Goal: Complete application form: Complete application form

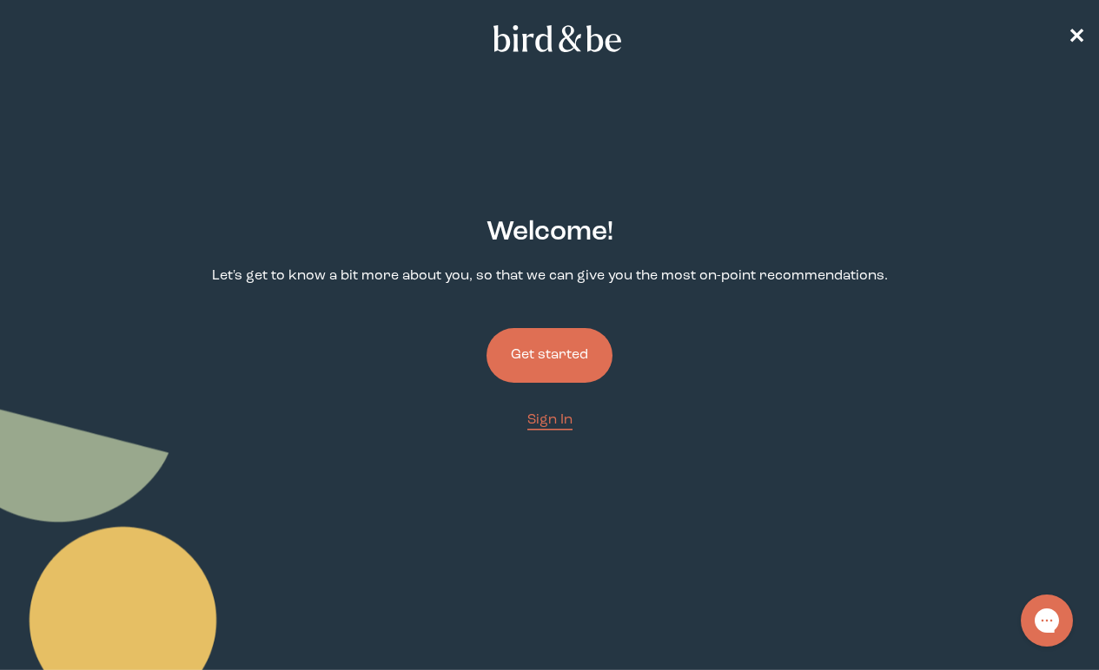
click at [558, 365] on button "Get started" at bounding box center [549, 355] width 126 height 55
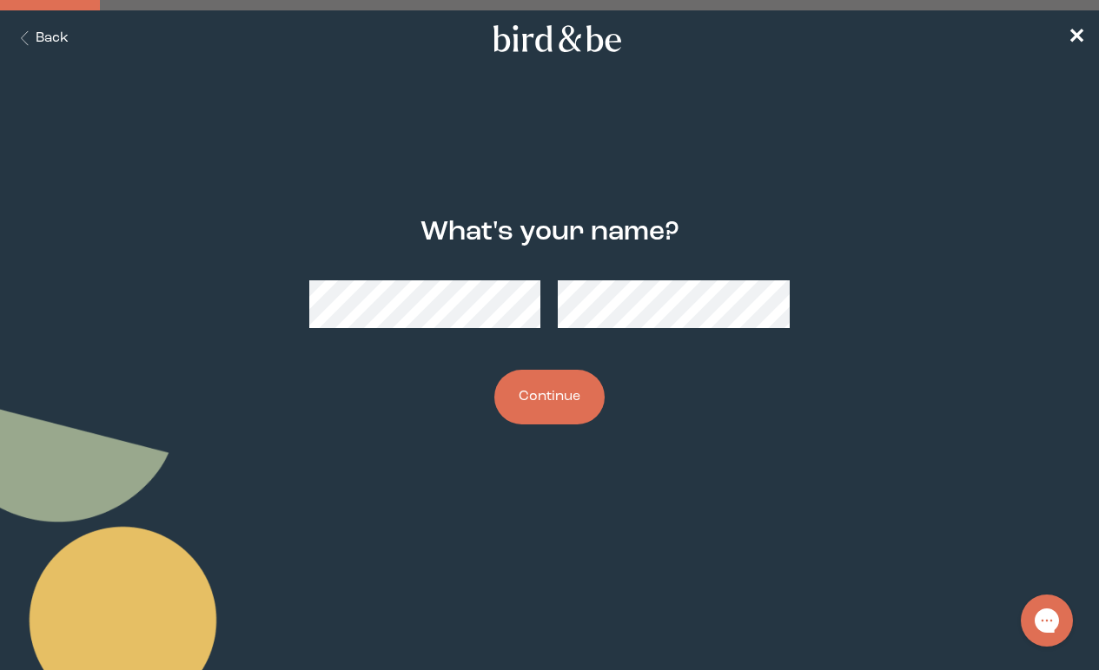
click at [580, 389] on button "Continue" at bounding box center [549, 397] width 110 height 55
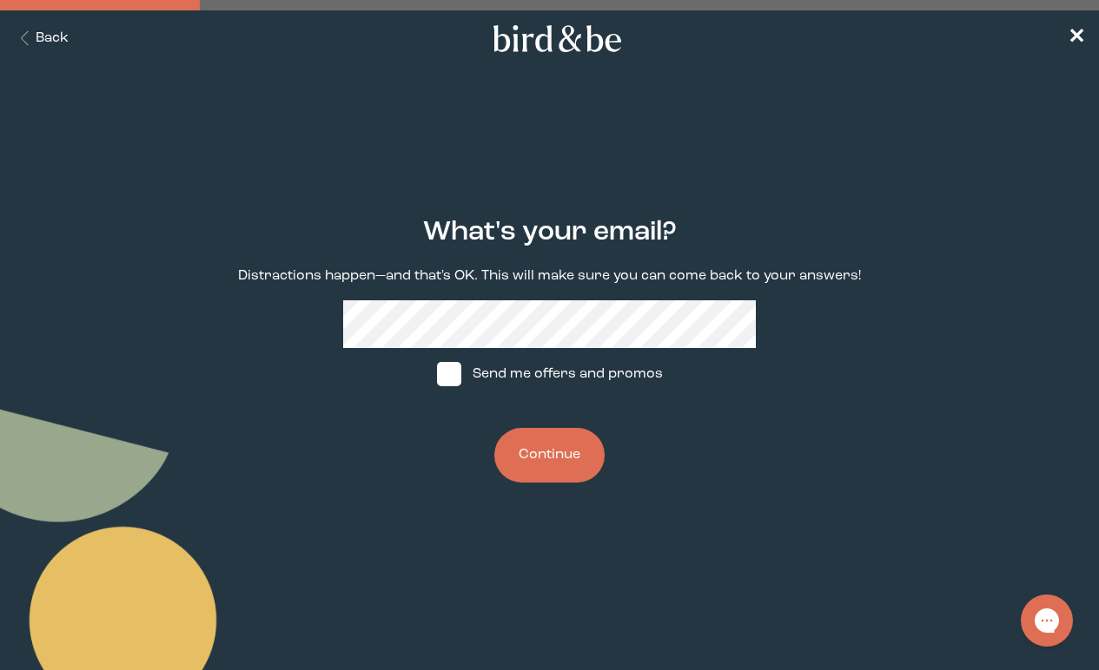
click at [565, 478] on button "Continue" at bounding box center [549, 455] width 110 height 55
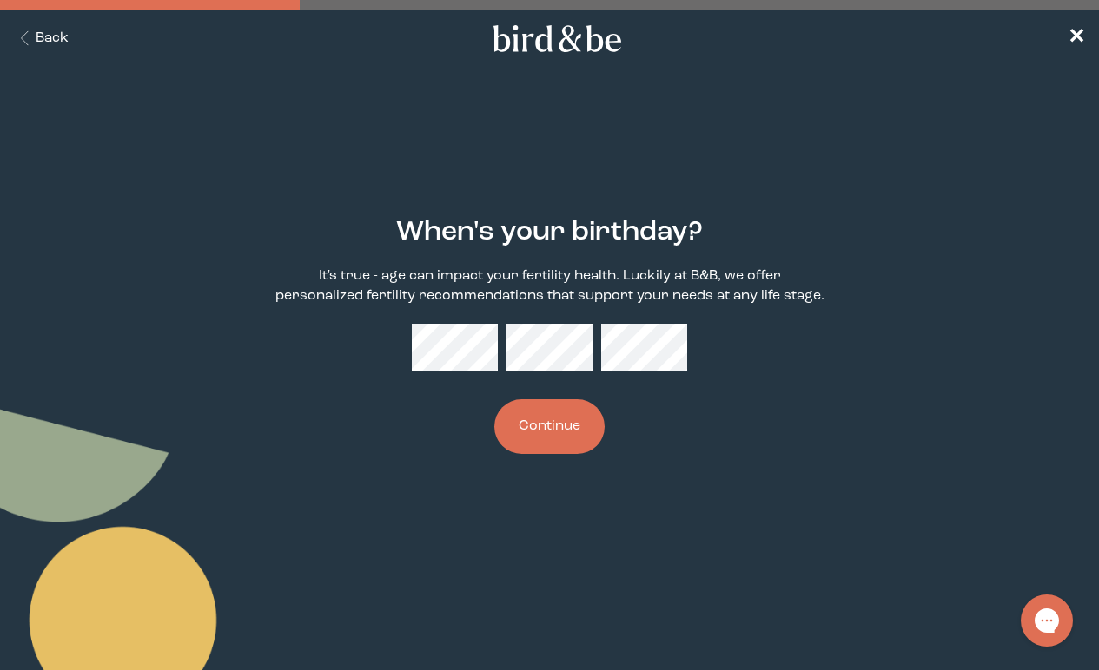
click at [591, 423] on button "Continue" at bounding box center [549, 427] width 110 height 55
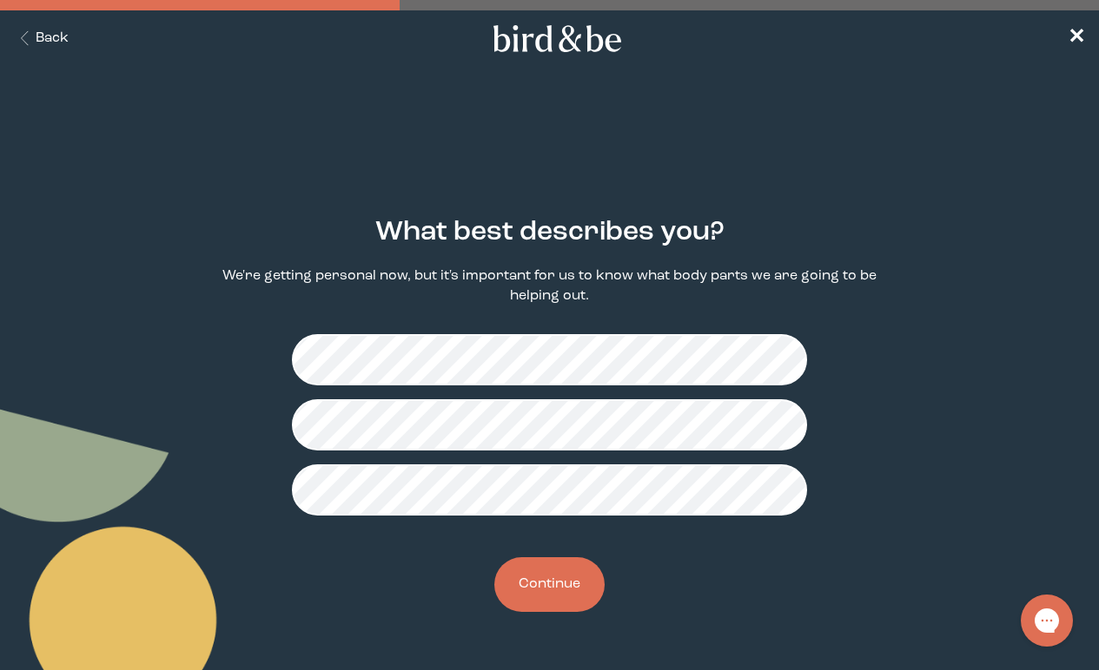
click at [558, 584] on button "Continue" at bounding box center [549, 585] width 110 height 55
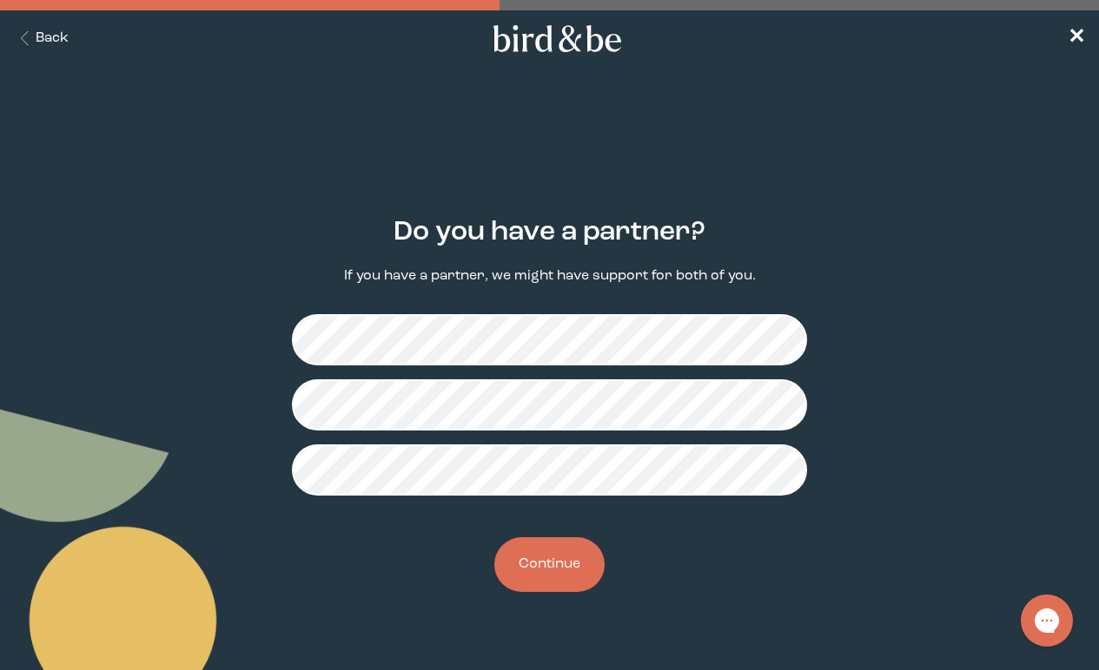
click at [51, 43] on button "Back" at bounding box center [41, 39] width 55 height 20
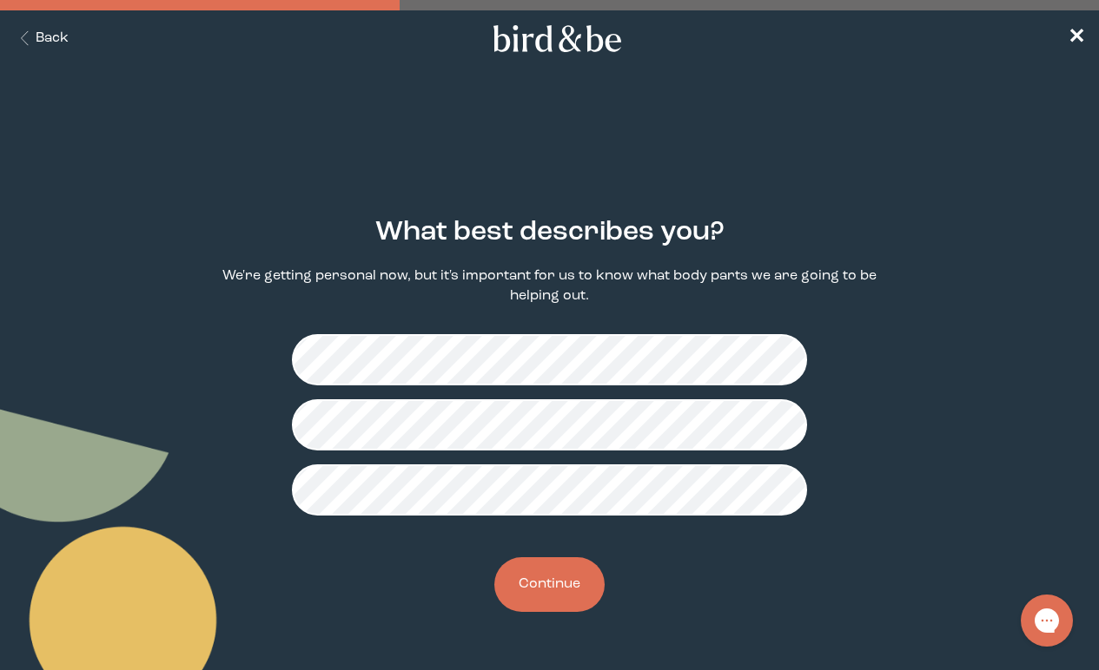
click at [573, 571] on button "Continue" at bounding box center [549, 585] width 110 height 55
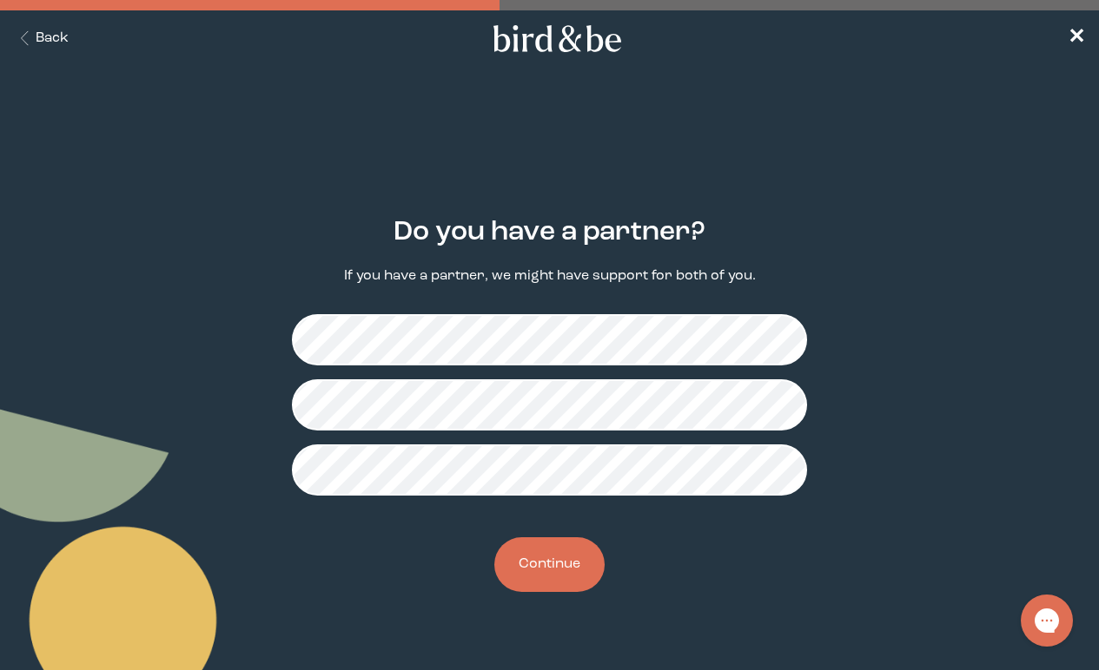
click at [557, 577] on button "Continue" at bounding box center [549, 565] width 110 height 55
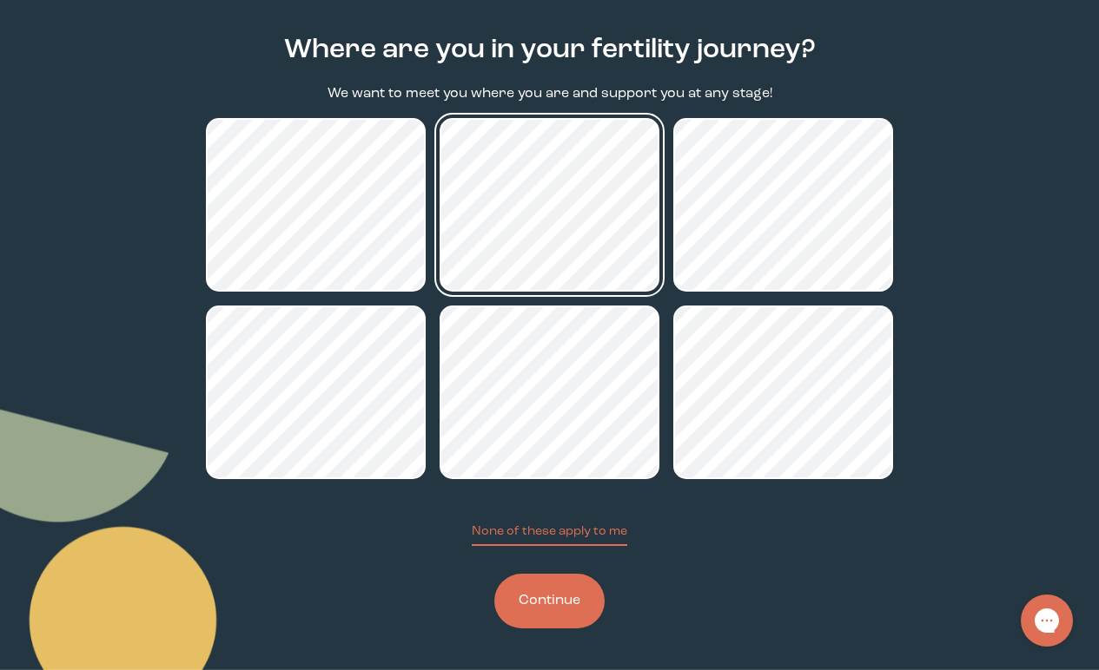
scroll to position [182, 0]
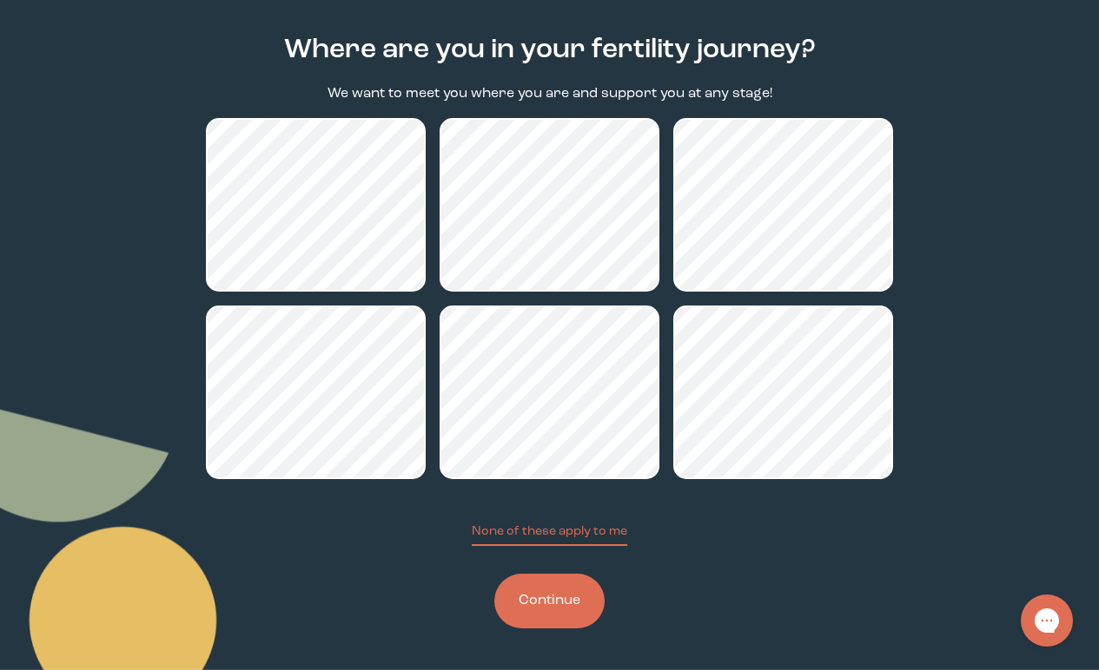
click at [567, 611] on button "Continue" at bounding box center [549, 601] width 110 height 55
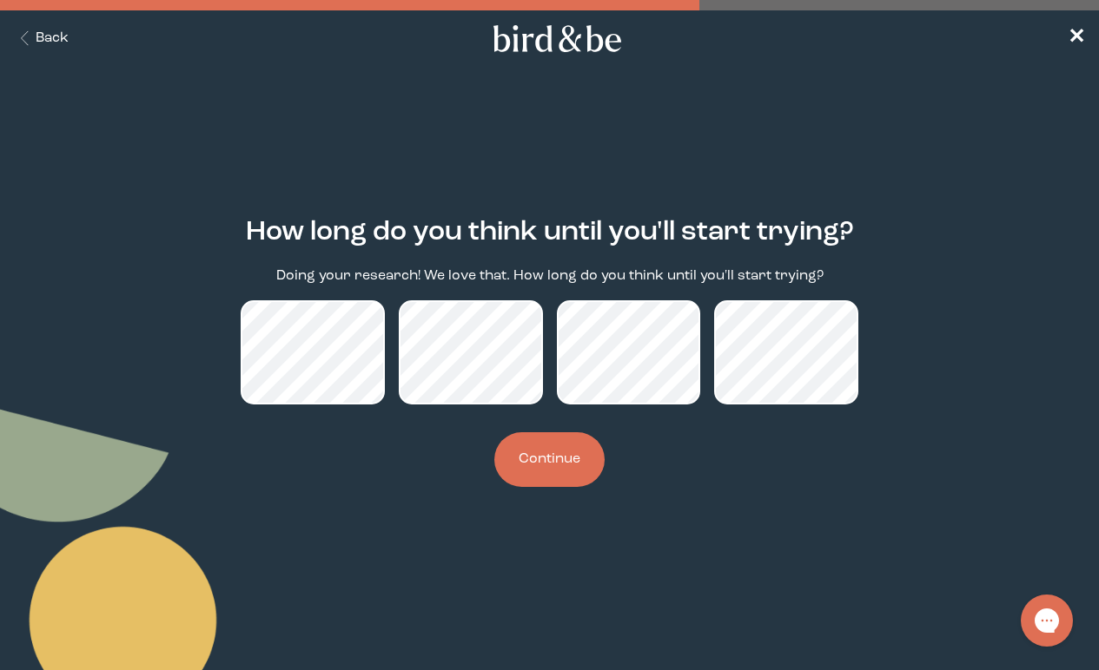
click at [563, 469] on button "Continue" at bounding box center [549, 460] width 110 height 55
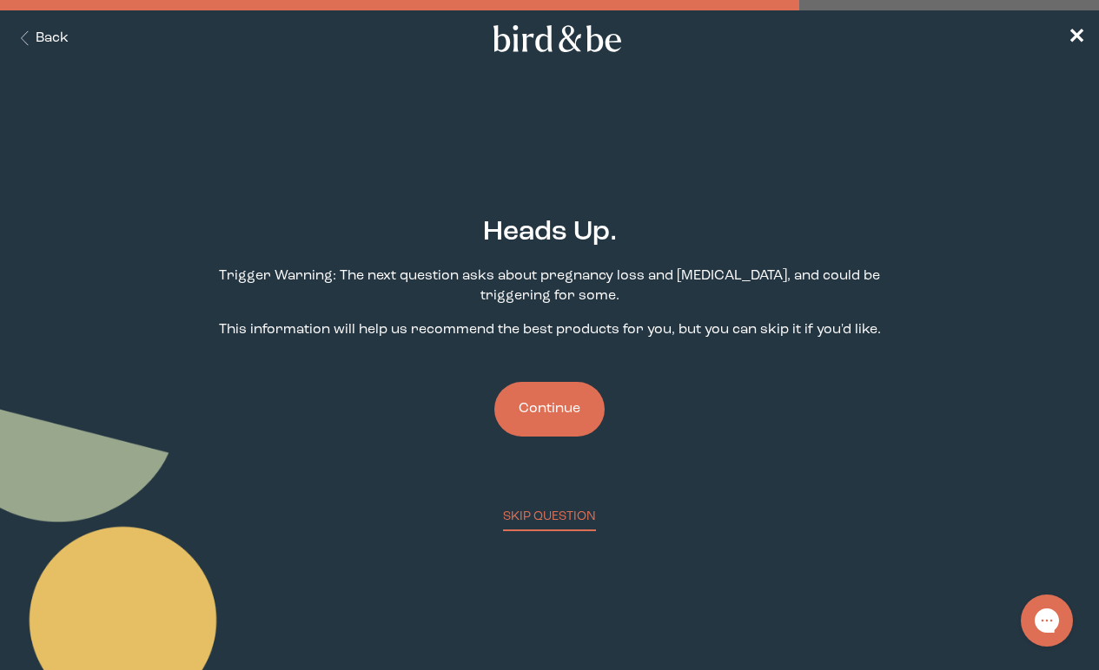
click at [572, 390] on button "Continue" at bounding box center [549, 409] width 110 height 55
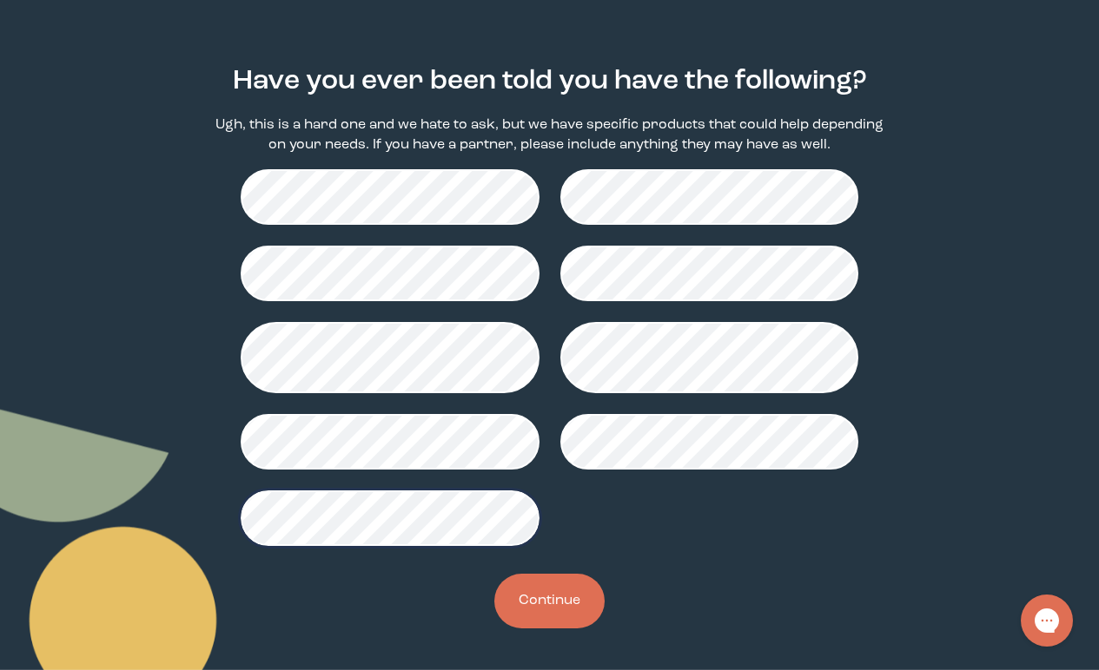
scroll to position [151, 0]
click at [527, 602] on button "Continue" at bounding box center [549, 601] width 110 height 55
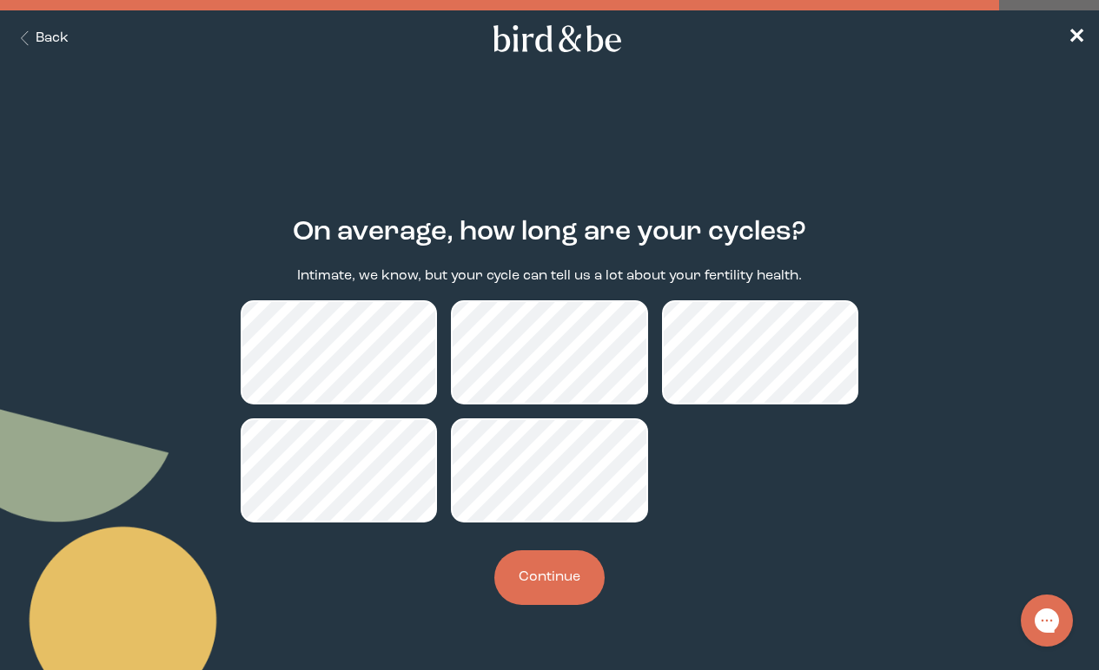
click at [545, 558] on button "Continue" at bounding box center [549, 578] width 110 height 55
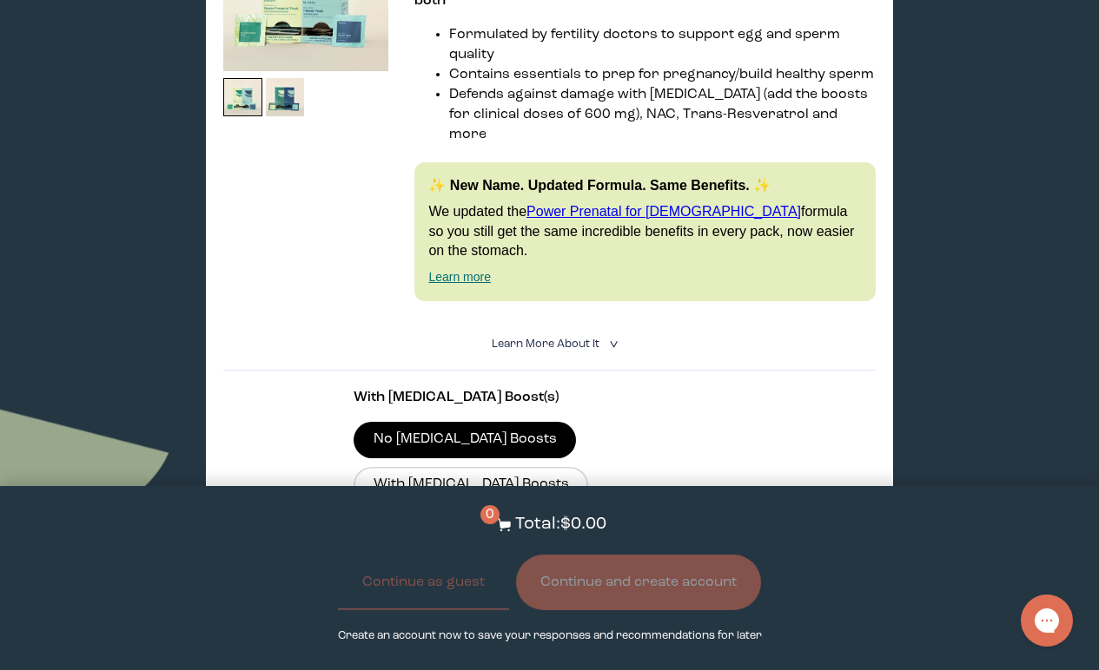
scroll to position [446, 0]
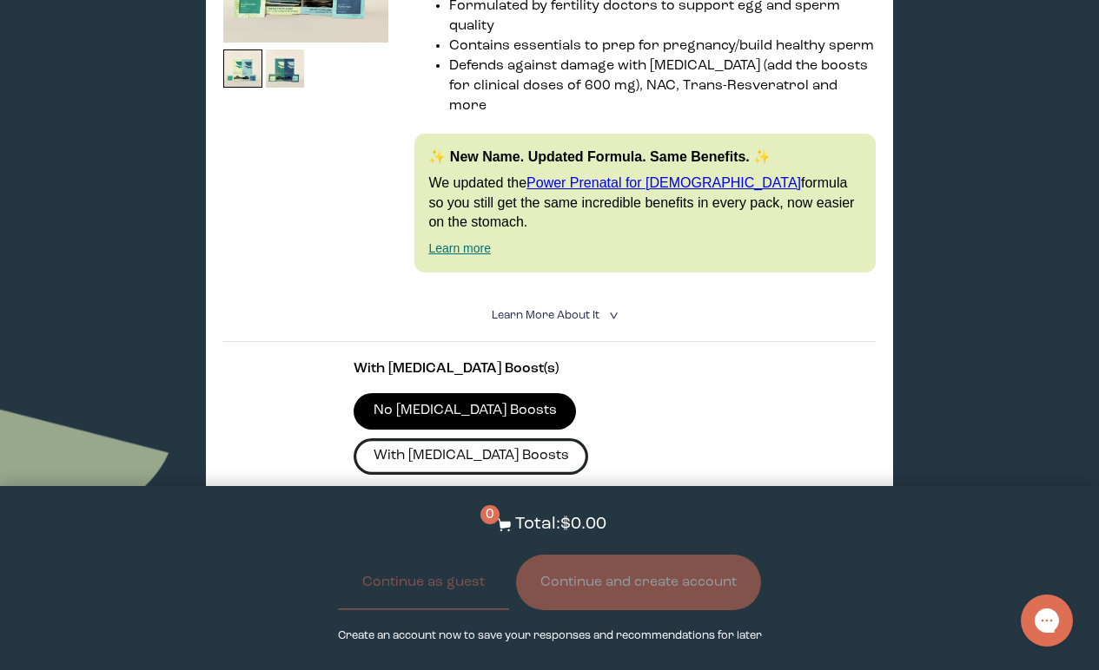
click at [558, 439] on label "With [MEDICAL_DATA] Boosts" at bounding box center [470, 457] width 234 height 36
click at [0, 0] on input "With [MEDICAL_DATA] Boosts" at bounding box center [0, 0] width 0 height 0
click at [466, 393] on label "No [MEDICAL_DATA] Boosts" at bounding box center [464, 411] width 222 height 36
click at [0, 0] on input "No [MEDICAL_DATA] Boosts" at bounding box center [0, 0] width 0 height 0
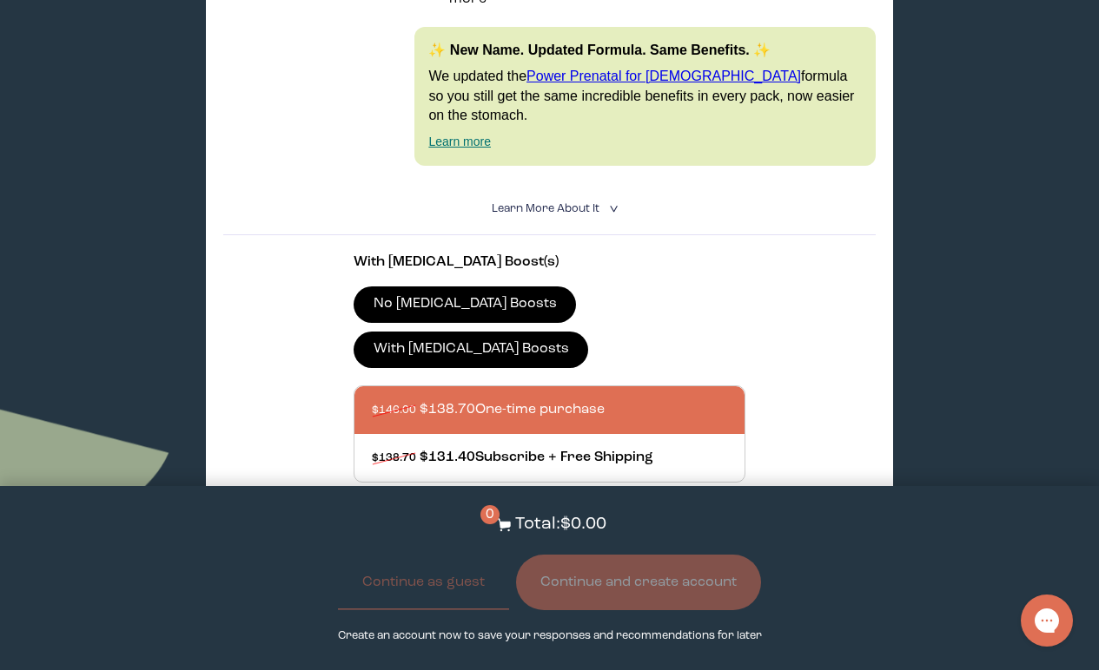
scroll to position [579, 0]
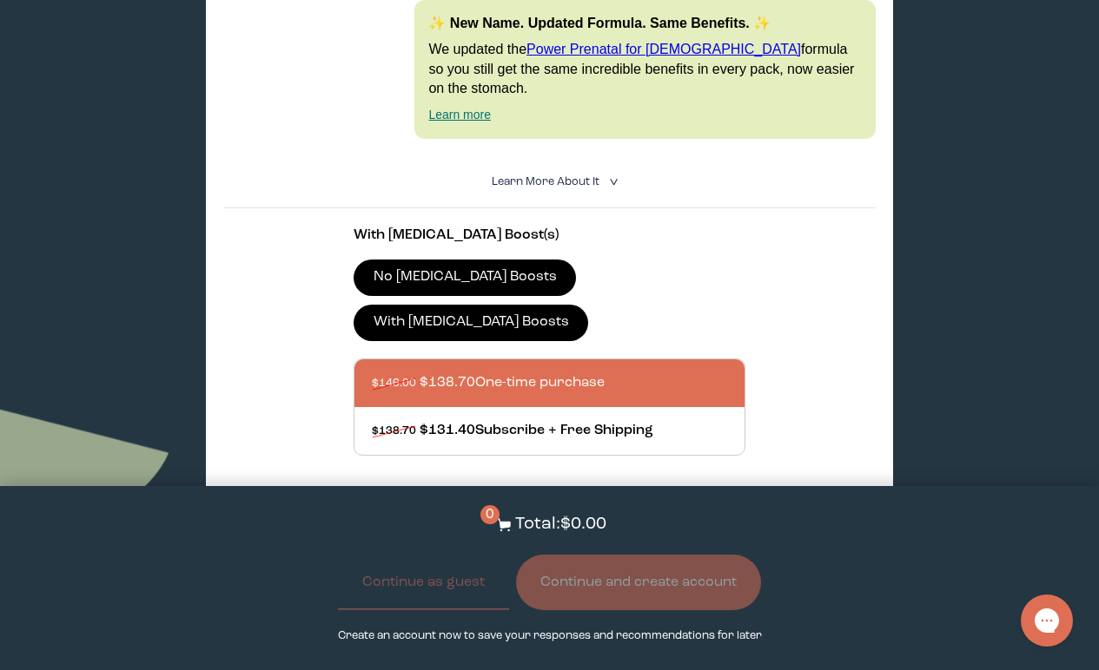
click at [585, 156] on details "Learn More About it < What makes it special 30 daily packs to simplify your rou…" at bounding box center [548, 182] width 651 height 52
click at [581, 174] on summary "Learn More About it <" at bounding box center [550, 182] width 116 height 17
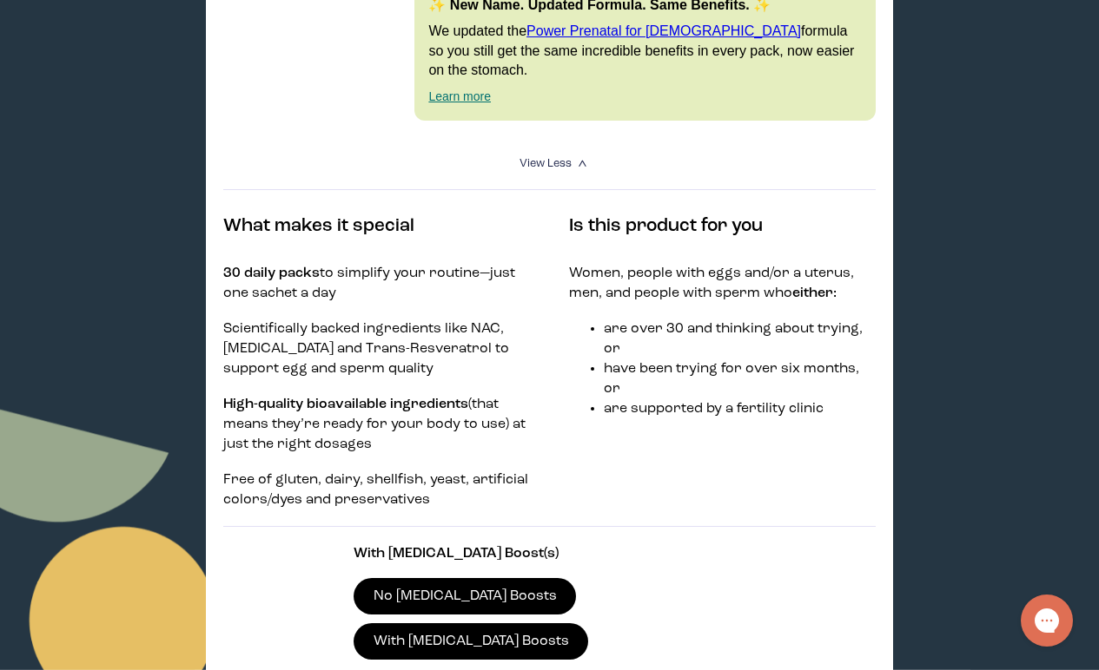
scroll to position [602, 0]
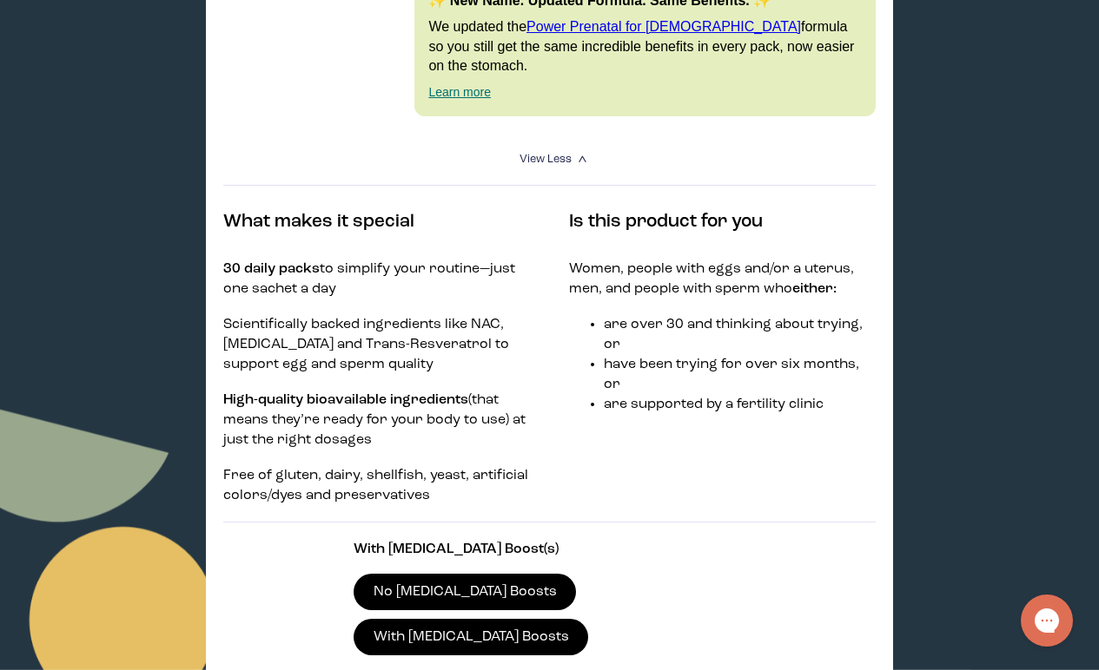
click at [567, 619] on label "With [MEDICAL_DATA] Boosts" at bounding box center [470, 637] width 234 height 36
click at [0, 0] on input "With [MEDICAL_DATA] Boosts" at bounding box center [0, 0] width 0 height 0
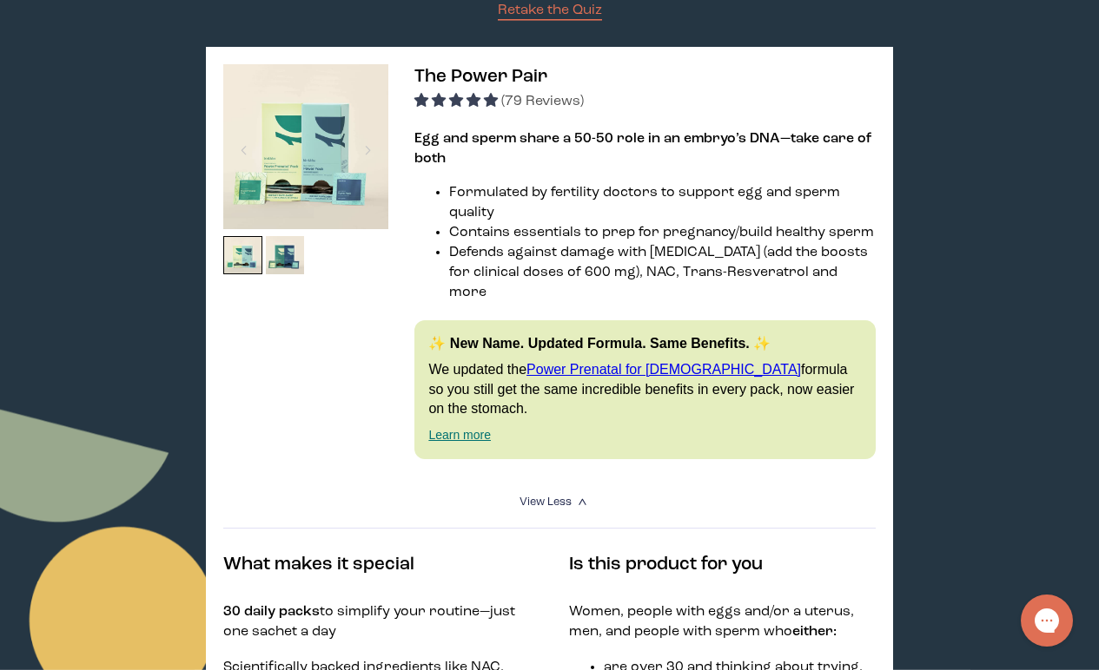
scroll to position [259, 0]
click at [337, 148] on img at bounding box center [305, 146] width 165 height 165
click at [475, 71] on span "The Power Pair" at bounding box center [480, 77] width 133 height 18
click at [328, 206] on img at bounding box center [305, 146] width 165 height 165
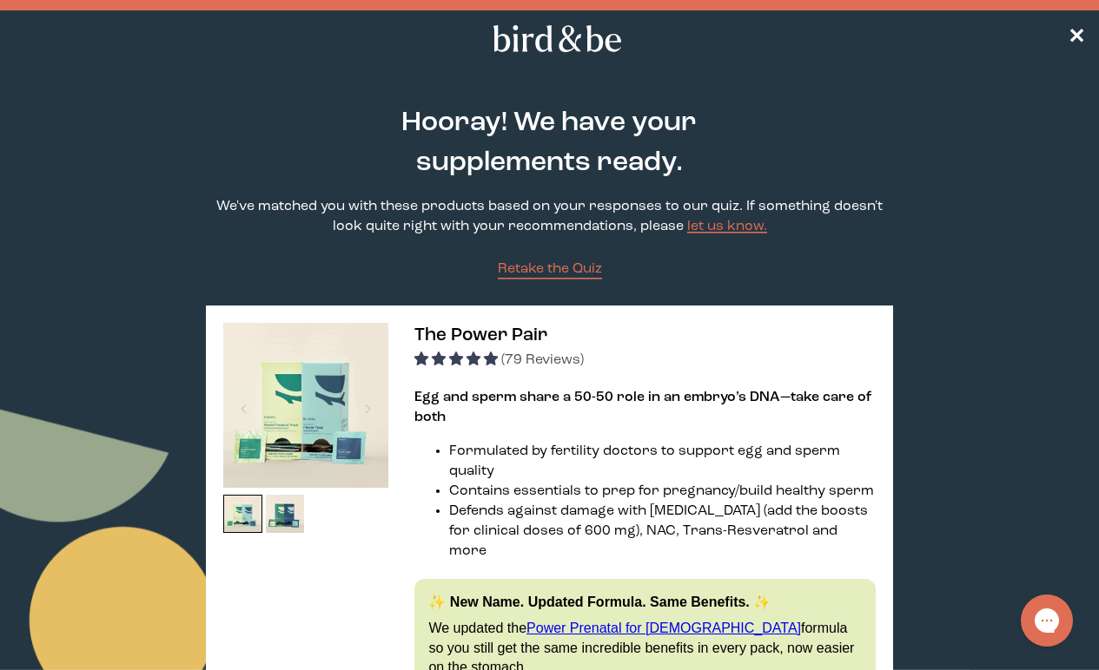
scroll to position [0, 0]
click at [1078, 34] on span "✕" at bounding box center [1075, 39] width 17 height 21
